Goal: Information Seeking & Learning: Learn about a topic

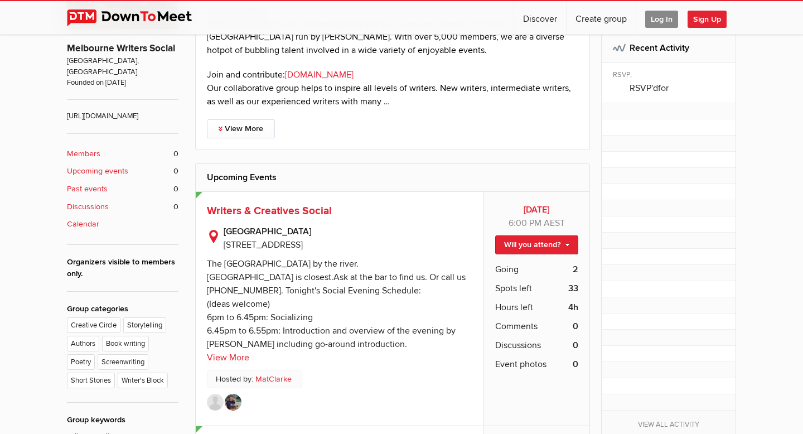
scroll to position [310, 0]
click at [236, 358] on link "View More" at bounding box center [228, 356] width 42 height 13
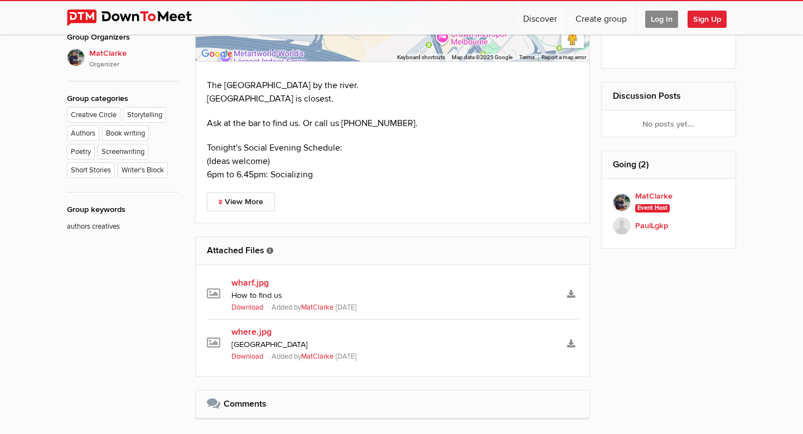
scroll to position [671, 0]
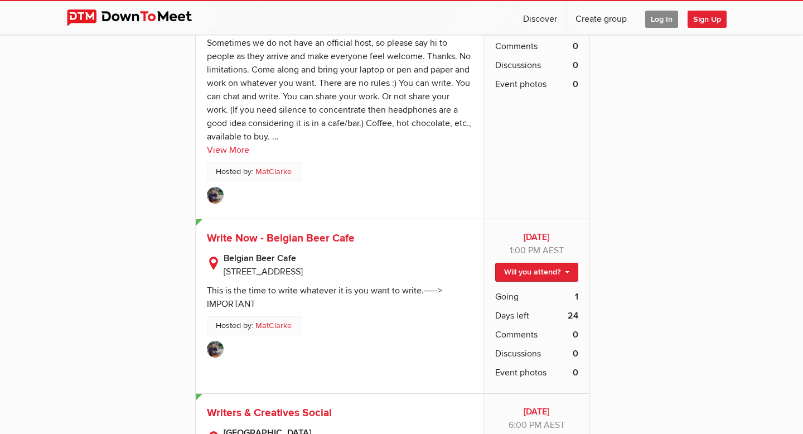
scroll to position [1545, 0]
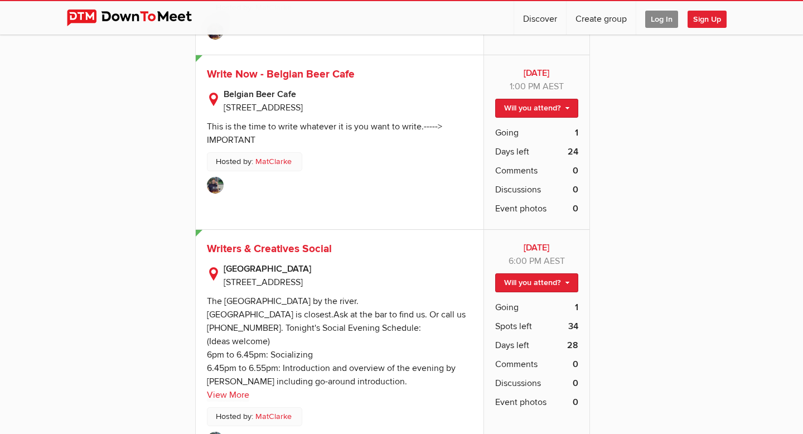
click at [406, 121] on div "This is the time to write whatever it is you want to write.-----> IMPORTANT" at bounding box center [324, 133] width 235 height 25
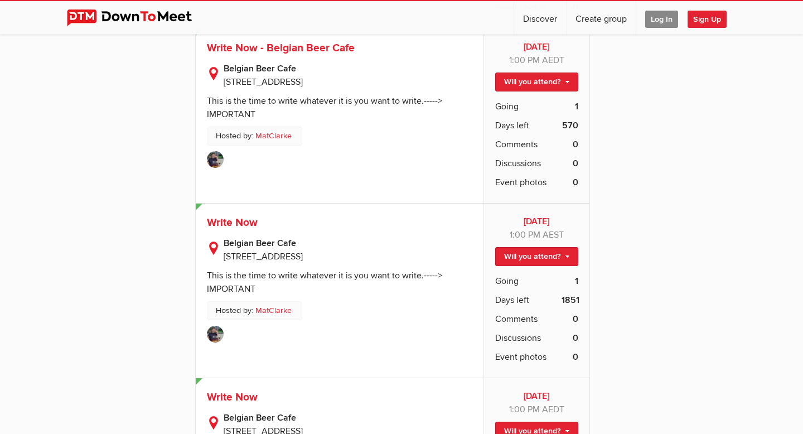
scroll to position [10259, 0]
